Goal: Information Seeking & Learning: Learn about a topic

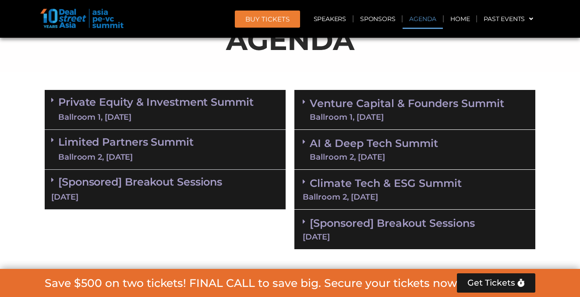
scroll to position [538, 0]
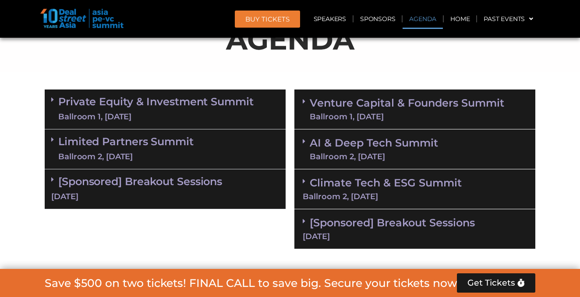
click at [54, 99] on span at bounding box center [54, 99] width 7 height 7
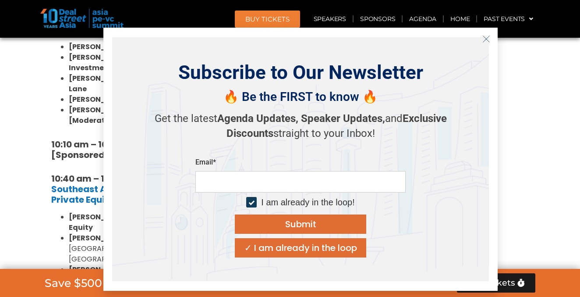
scroll to position [766, 0]
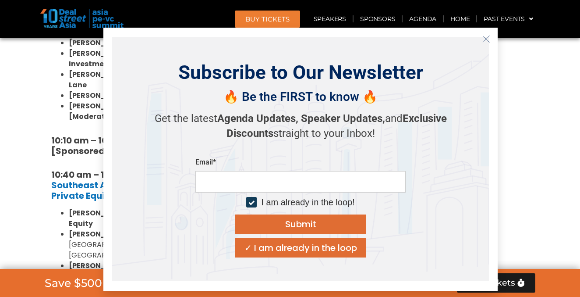
click at [489, 33] on button "Close" at bounding box center [486, 39] width 14 height 14
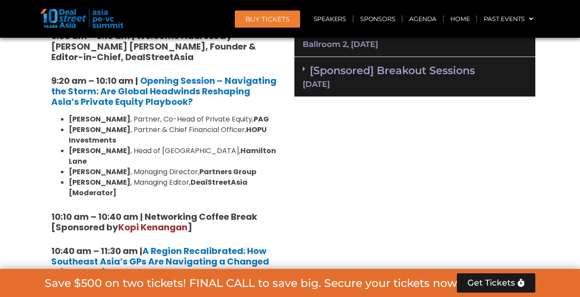
scroll to position [689, 0]
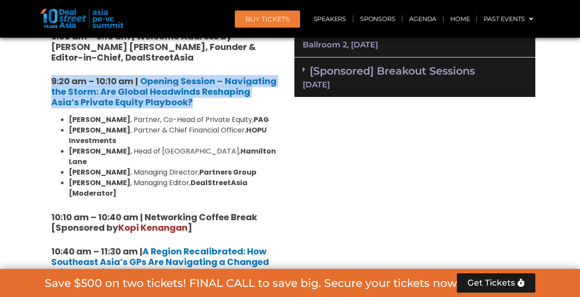
drag, startPoint x: 47, startPoint y: 75, endPoint x: 168, endPoint y: 106, distance: 125.2
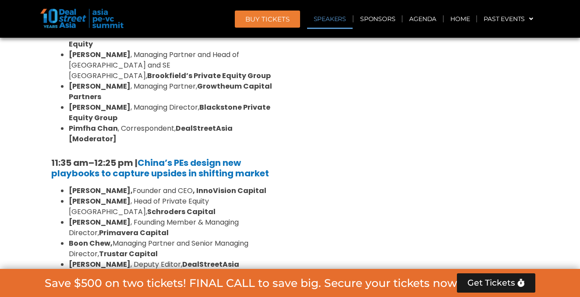
scroll to position [947, 0]
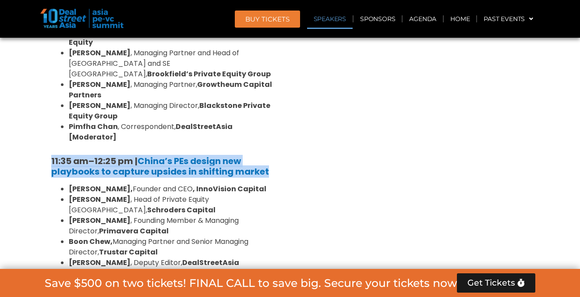
drag, startPoint x: 46, startPoint y: 110, endPoint x: 275, endPoint y: 131, distance: 230.5
copy h5 "11:35 am – 12:25 pm | China’s PEs design new playbooks to capture upsides in sh…"
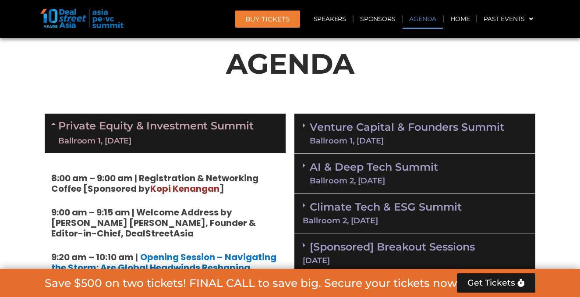
scroll to position [525, 0]
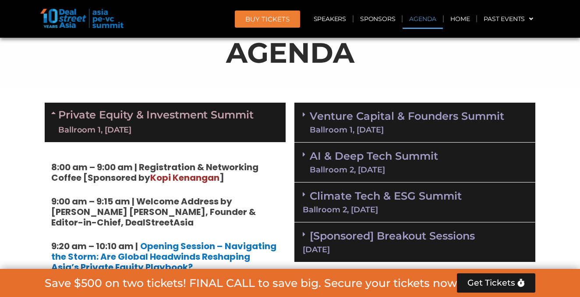
click at [256, 130] on div "Private Equity & Investment Summit Ballroom 1, [DATE]" at bounding box center [165, 122] width 241 height 39
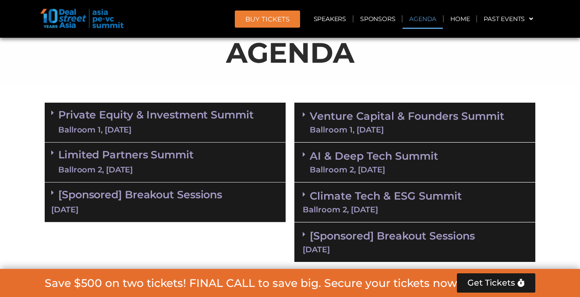
click at [210, 167] on div "Limited Partners [GEOGRAPHIC_DATA] 2, [DATE]" at bounding box center [165, 162] width 241 height 40
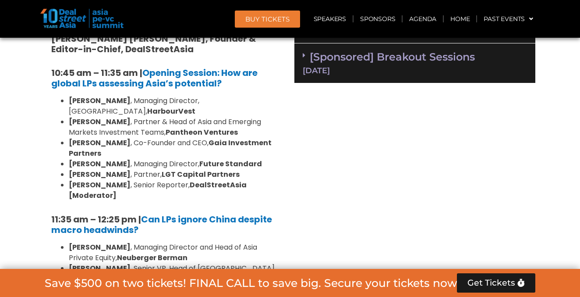
scroll to position [706, 0]
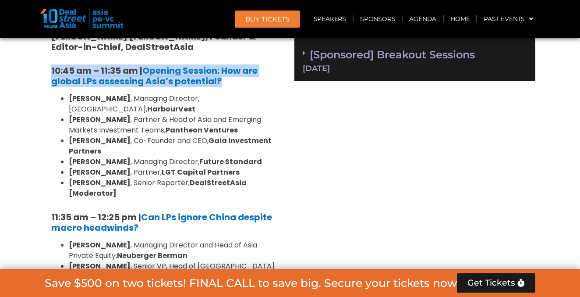
drag, startPoint x: 46, startPoint y: 64, endPoint x: 260, endPoint y: 79, distance: 215.2
copy h5 "10:45 am – 11:35 am | Opening Session: How are global LPs assessing Asia’s pote…"
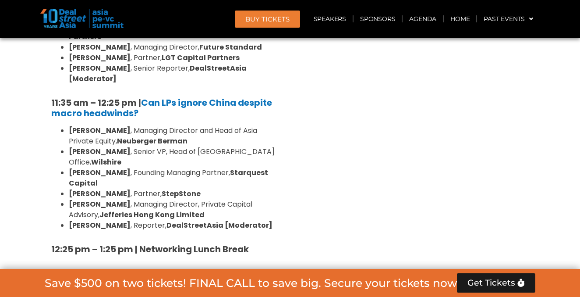
scroll to position [821, 0]
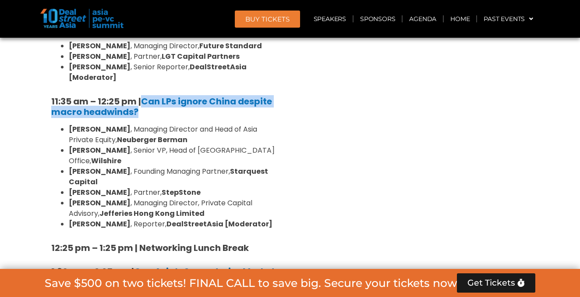
drag, startPoint x: 144, startPoint y: 81, endPoint x: 149, endPoint y: 87, distance: 8.1
click at [149, 96] on h5 "11:35 am – 12:25 pm | Can LPs ignore China despite macro headwinds?" at bounding box center [165, 106] width 228 height 21
copy b "Can LPs ignore China despite macro headwinds?"
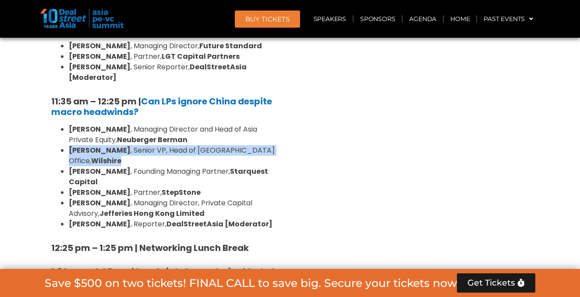
drag, startPoint x: 67, startPoint y: 129, endPoint x: 263, endPoint y: 126, distance: 195.4
click at [263, 126] on ul "[PERSON_NAME] , Managing Director and Head of Asia Private Equity, [PERSON_NAME…" at bounding box center [165, 176] width 228 height 105
click at [263, 145] on li "[PERSON_NAME] , Senior VP, Head of [GEOGRAPHIC_DATA] Office, [GEOGRAPHIC_DATA]" at bounding box center [174, 155] width 210 height 21
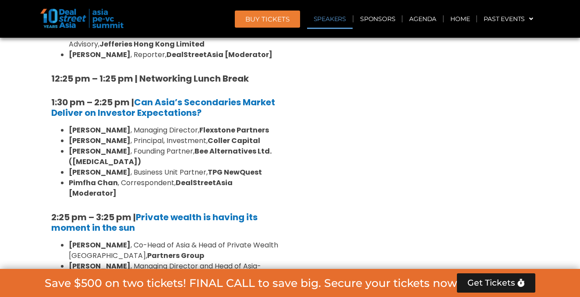
scroll to position [991, 0]
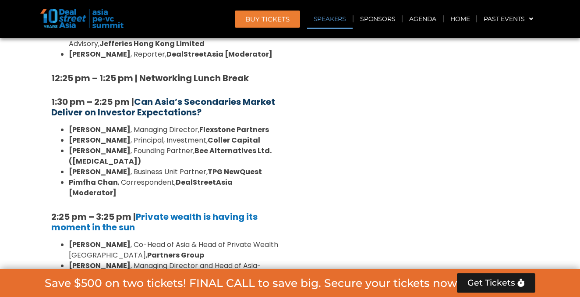
drag, startPoint x: 211, startPoint y: 82, endPoint x: 138, endPoint y: 69, distance: 73.9
click at [138, 96] on h5 "1:30 pm – 2:25 pm | Can Asia’s Secondaries Market Deliver on Investor Expectati…" at bounding box center [165, 106] width 228 height 21
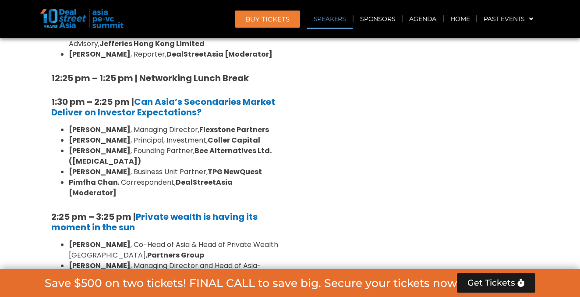
copy b "Can Asia’s Secondaries Market Deliver on Investor Expectations?"
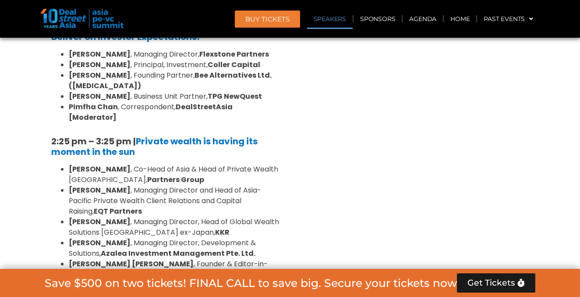
scroll to position [1067, 0]
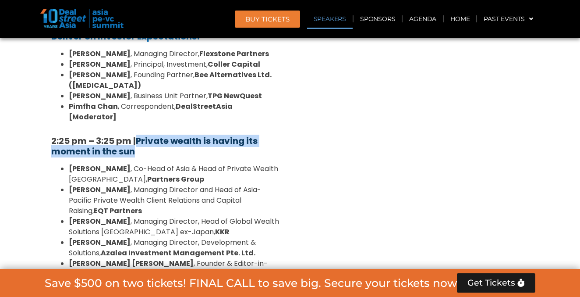
drag, startPoint x: 142, startPoint y: 99, endPoint x: 138, endPoint y: 88, distance: 12.5
click at [138, 135] on h5 "2:25 pm – 3:25 pm | Private wealth is having its moment in the sun" at bounding box center [165, 145] width 228 height 21
copy b "Private wealth is having its moment in the sun"
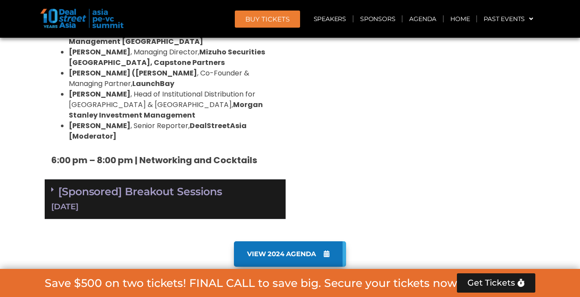
scroll to position [1527, 0]
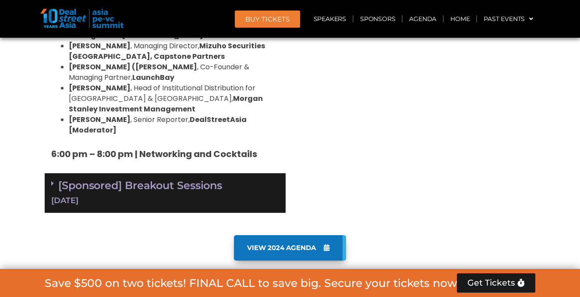
click at [258, 195] on div "[DATE]" at bounding box center [165, 200] width 228 height 11
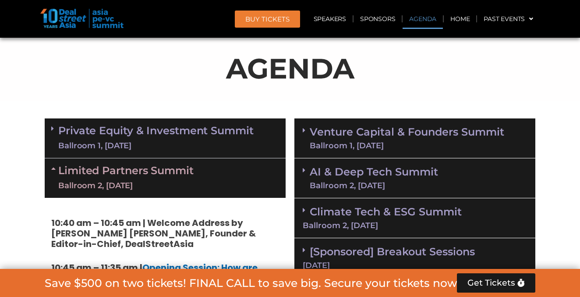
scroll to position [550, 0]
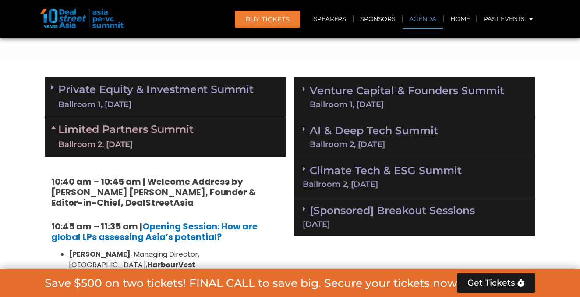
click at [246, 136] on div "Limited Partners [GEOGRAPHIC_DATA] 2, [DATE]" at bounding box center [165, 136] width 241 height 39
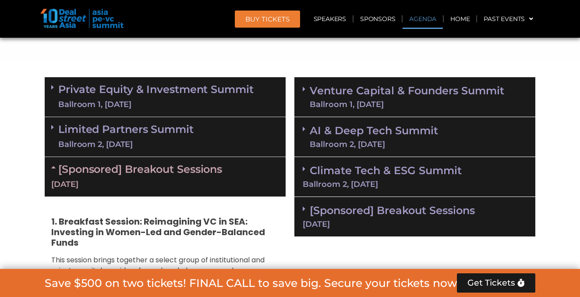
click at [403, 83] on div "Venture Capital & Founders​ Summit Ballroom 1, [DATE]" at bounding box center [414, 97] width 241 height 40
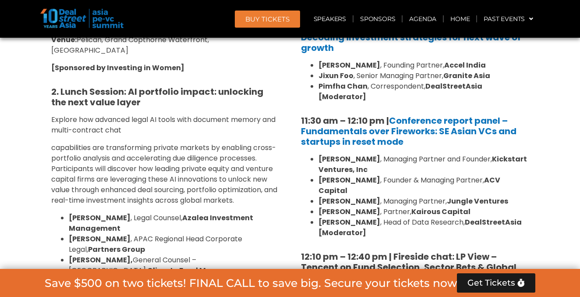
scroll to position [884, 0]
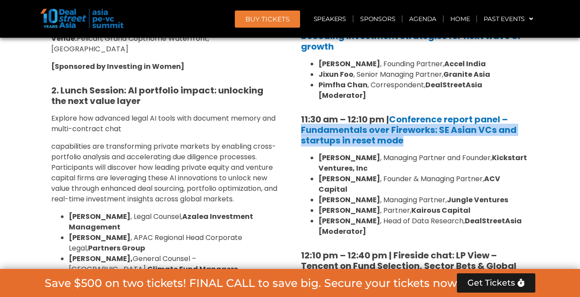
drag, startPoint x: 411, startPoint y: 130, endPoint x: 297, endPoint y: 117, distance: 115.0
drag, startPoint x: 298, startPoint y: 117, endPoint x: 439, endPoint y: 129, distance: 142.0
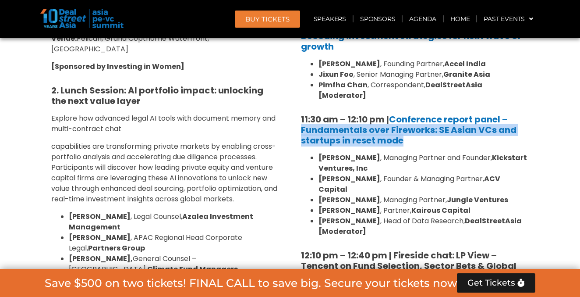
copy link "Fundamentals over Fireworks: SE Asian VCs and startups in reset mode"
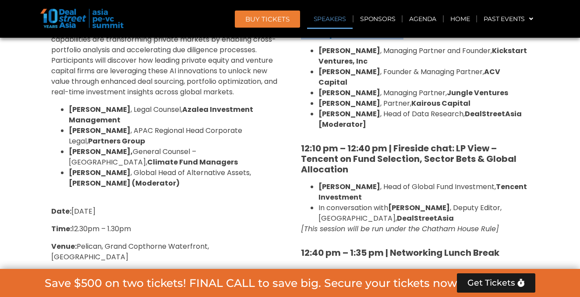
scroll to position [992, 0]
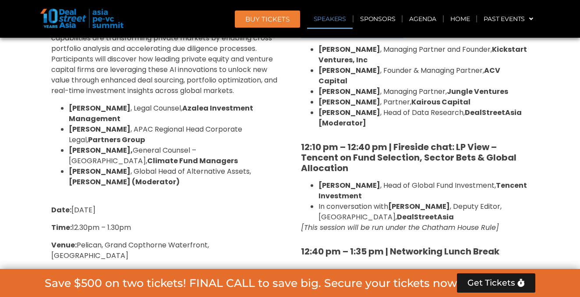
drag, startPoint x: 395, startPoint y: 122, endPoint x: 399, endPoint y: 175, distance: 52.7
click at [399, 180] on li "[PERSON_NAME] , Head of Global Fund Investment, Tencent Investment" at bounding box center [423, 190] width 210 height 21
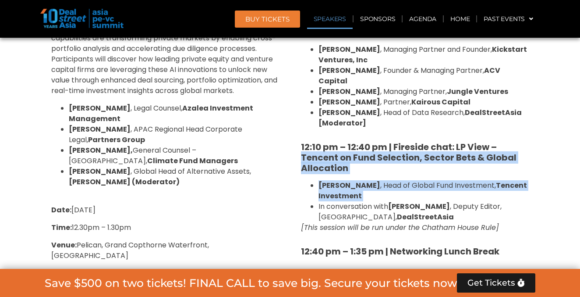
drag, startPoint x: 399, startPoint y: 175, endPoint x: 300, endPoint y: 133, distance: 106.9
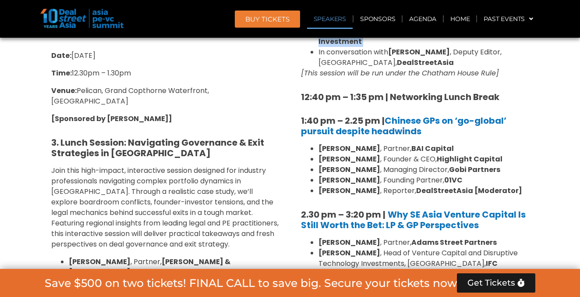
scroll to position [1147, 0]
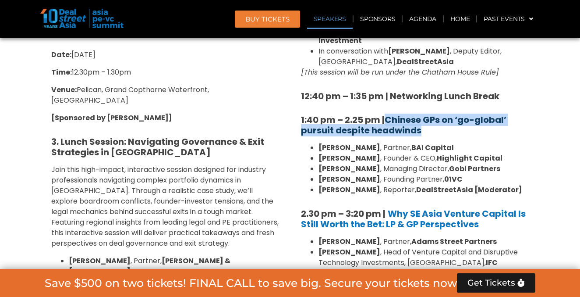
drag, startPoint x: 432, startPoint y: 109, endPoint x: 388, endPoint y: 99, distance: 45.0
click at [388, 114] on h5 "1:40 pm – 2.25 pm | Chinese GPs on ‘go-global’ pursuit despite headwinds" at bounding box center [415, 124] width 228 height 21
copy link "Chinese GPs on ‘go-global’ pursuit despite headwinds"
click at [358, 247] on li "[PERSON_NAME] , Head of Venture Capital and Disruptive Technology Investments, …" at bounding box center [423, 257] width 210 height 21
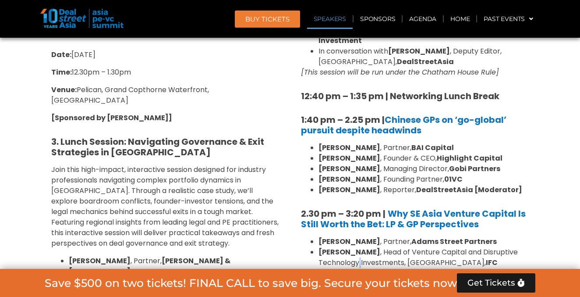
click at [358, 247] on li "[PERSON_NAME] , Head of Venture Capital and Disruptive Technology Investments, …" at bounding box center [423, 257] width 210 height 21
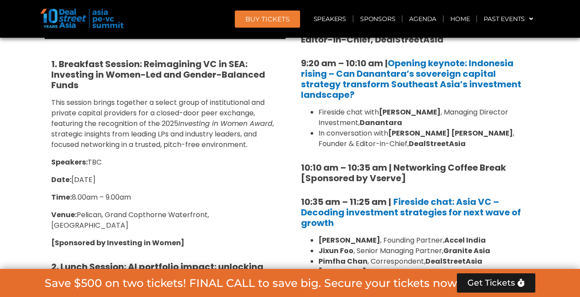
scroll to position [707, 0]
click at [392, 123] on strong "Danantara" at bounding box center [381, 123] width 42 height 10
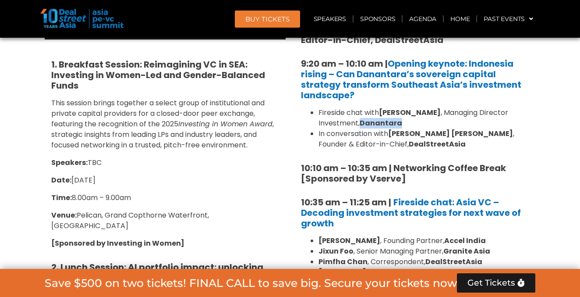
click at [392, 123] on strong "Danantara" at bounding box center [381, 123] width 42 height 10
copy strong "Danantara"
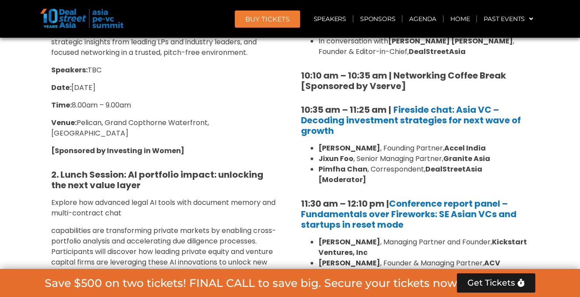
scroll to position [800, 0]
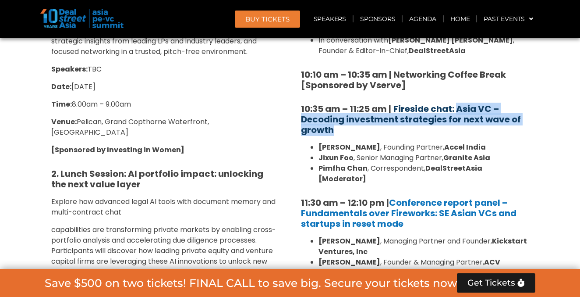
drag, startPoint x: 409, startPoint y: 127, endPoint x: 458, endPoint y: 106, distance: 53.3
click at [458, 106] on h5 "10:35 am – 11:25 am | Fireside chat: Asia VC – Decoding investment strategies f…" at bounding box center [415, 119] width 228 height 32
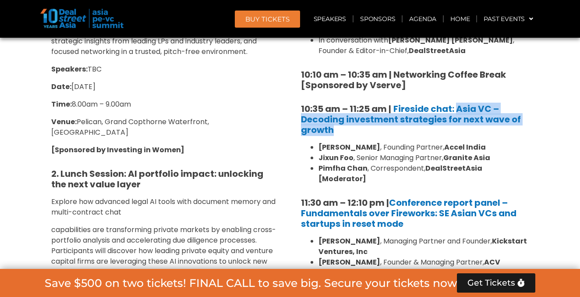
copy b "Asia VC – Decoding investment strategies for next wave of growth"
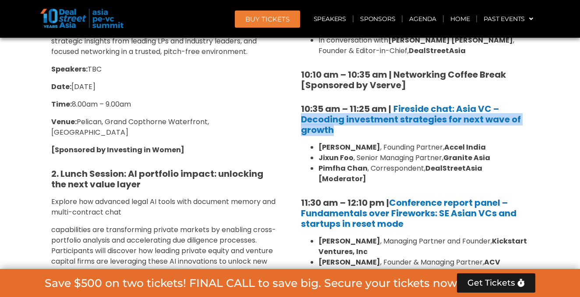
drag, startPoint x: 364, startPoint y: 133, endPoint x: 296, endPoint y: 120, distance: 68.6
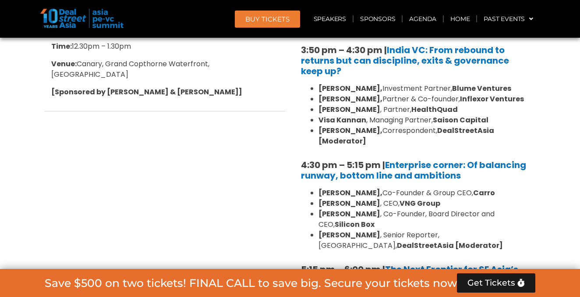
scroll to position [1500, 0]
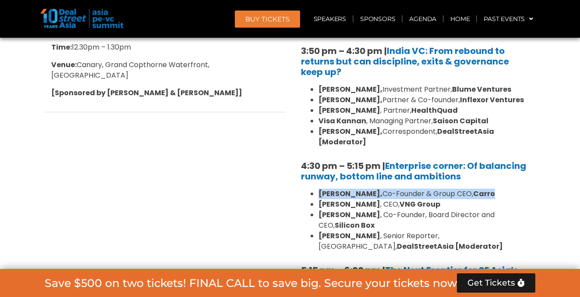
drag, startPoint x: 318, startPoint y: 160, endPoint x: 475, endPoint y: 161, distance: 156.8
click at [475, 188] on li "[PERSON_NAME], Co-Founder & Group CEO, Carro" at bounding box center [423, 193] width 210 height 11
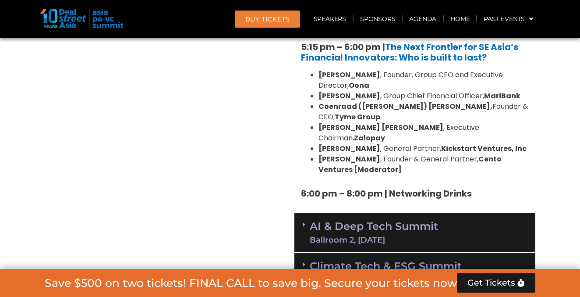
scroll to position [1697, 0]
